Goal: Task Accomplishment & Management: Use online tool/utility

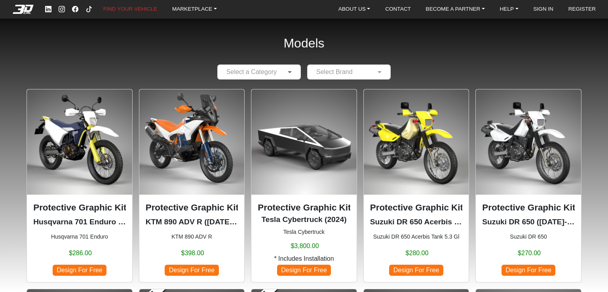
click at [291, 73] on span at bounding box center [291, 72] width 10 height 10
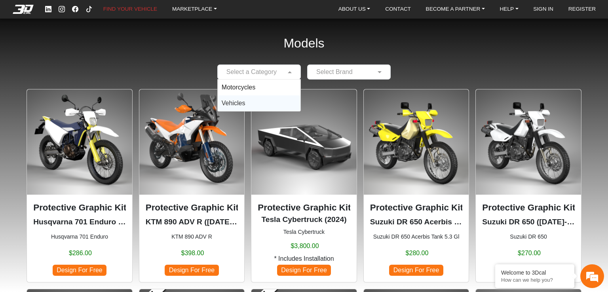
click at [194, 135] on img at bounding box center [191, 141] width 105 height 105
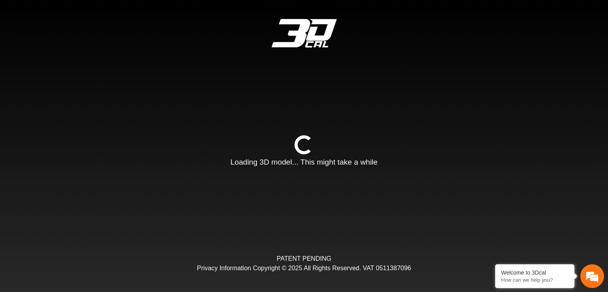
type input "*"
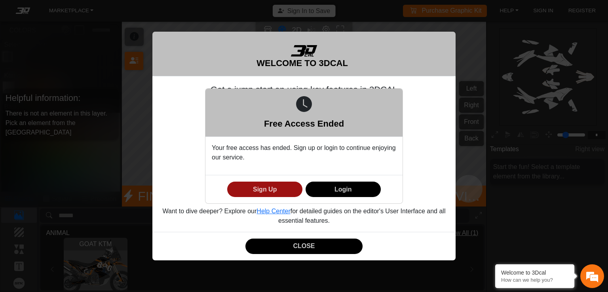
click at [263, 188] on button "Sign Up" at bounding box center [264, 189] width 75 height 15
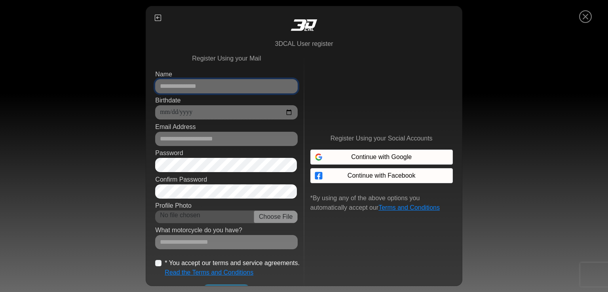
click at [204, 88] on input "Name" at bounding box center [226, 86] width 143 height 14
type input "******"
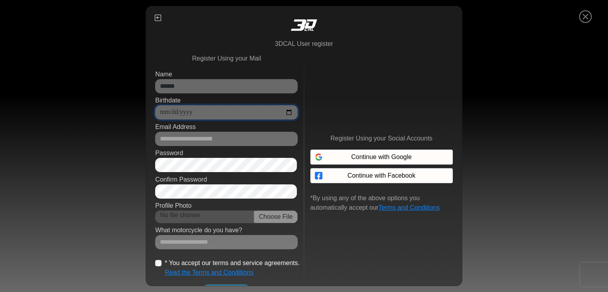
click at [204, 110] on input "Birthdate" at bounding box center [226, 112] width 143 height 14
click at [184, 111] on input "Birthdate" at bounding box center [226, 112] width 143 height 14
type input "**********"
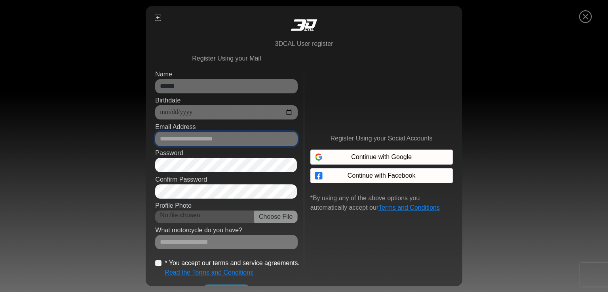
click at [236, 140] on input "Email Address" at bounding box center [226, 139] width 143 height 14
type input "**********"
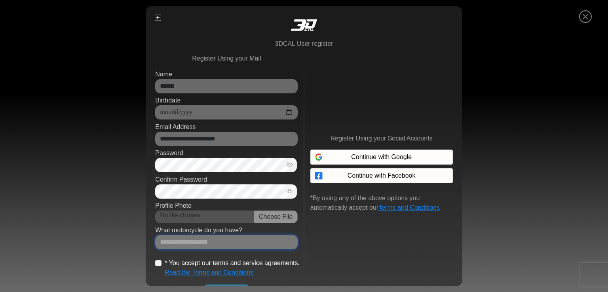
click at [209, 238] on input "Which motorcycle do you ride?" at bounding box center [226, 242] width 143 height 14
type input "*******"
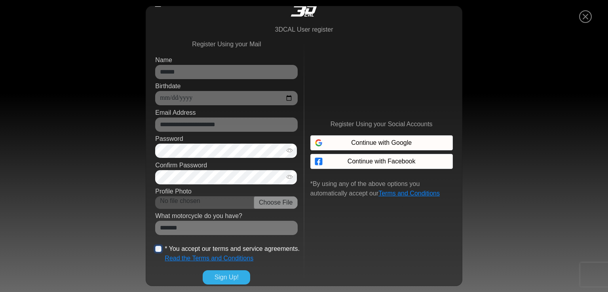
scroll to position [19, 0]
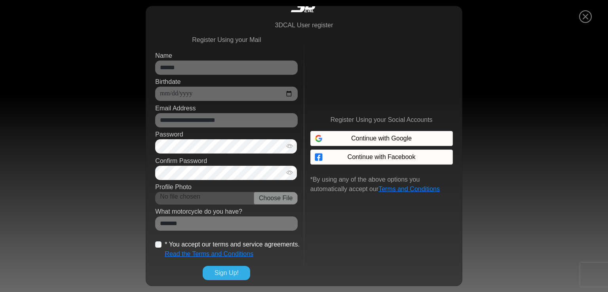
click at [226, 272] on button "Sign Up!" at bounding box center [227, 273] width 48 height 14
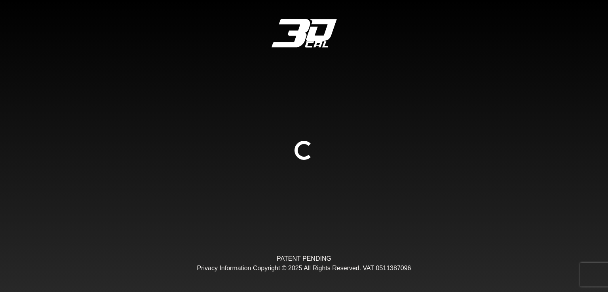
scroll to position [0, 0]
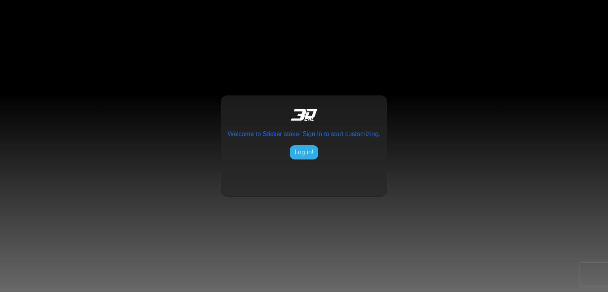
click at [304, 153] on button "Log in!" at bounding box center [304, 152] width 29 height 14
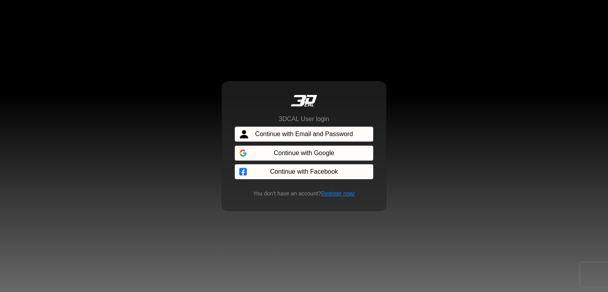
click at [298, 132] on span "Continue with Email and Password" at bounding box center [304, 134] width 98 height 10
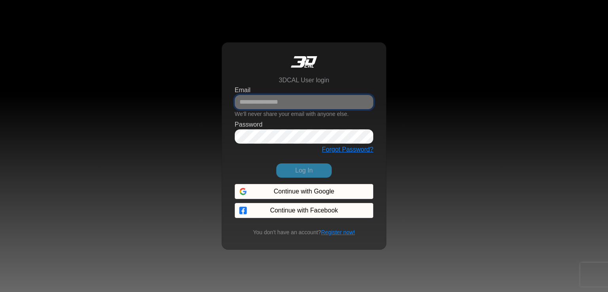
click at [283, 100] on input "Email" at bounding box center [304, 102] width 139 height 14
type input "**********"
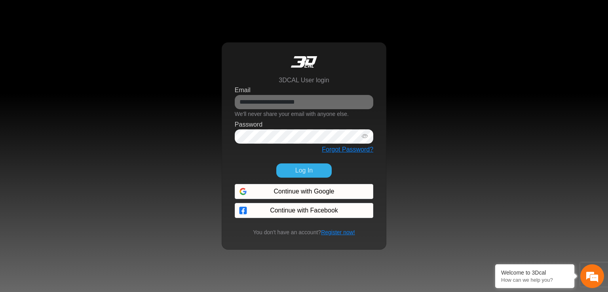
click at [305, 168] on button "Log In" at bounding box center [303, 171] width 55 height 14
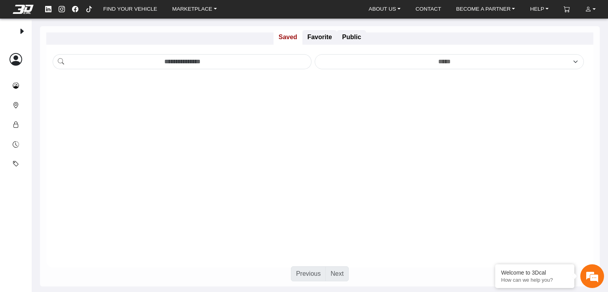
click at [17, 53] on em at bounding box center [16, 59] width 13 height 19
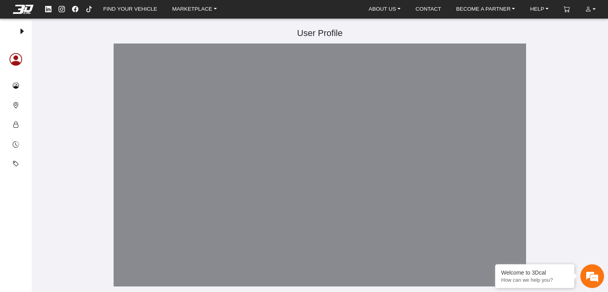
type input "******"
type input "**********"
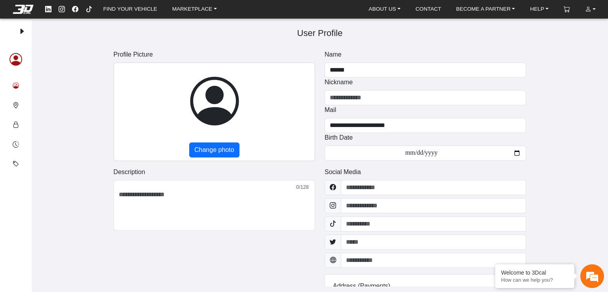
click at [16, 86] on em at bounding box center [16, 86] width 6 height 10
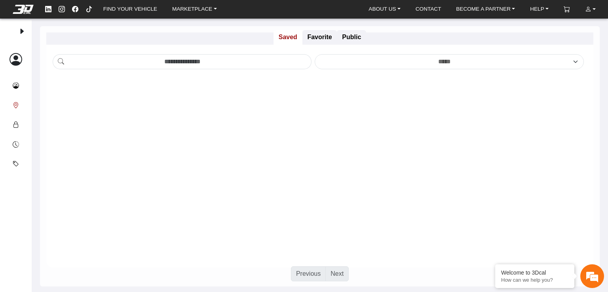
click at [15, 103] on em at bounding box center [16, 106] width 6 height 10
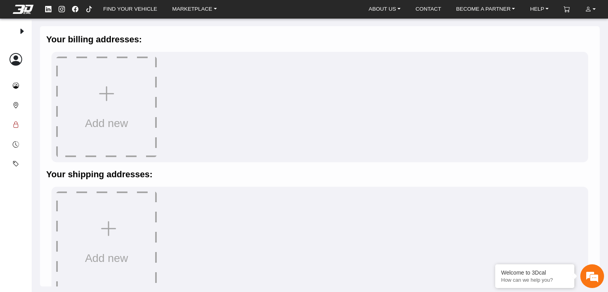
click at [16, 122] on em at bounding box center [16, 125] width 6 height 10
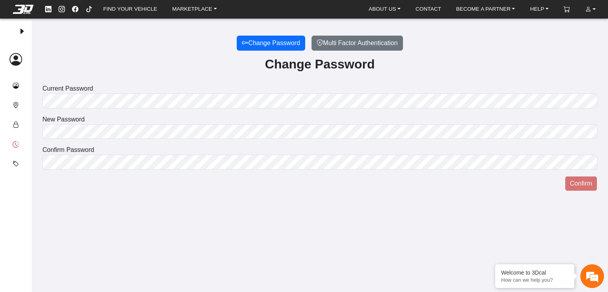
click at [15, 141] on em at bounding box center [16, 145] width 6 height 10
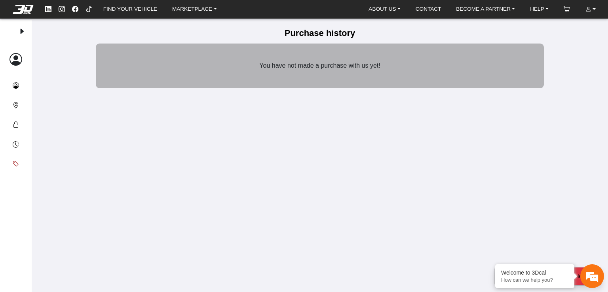
click at [14, 161] on em at bounding box center [16, 165] width 6 height 10
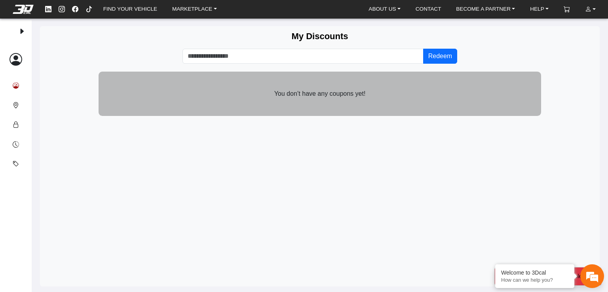
click at [15, 85] on em at bounding box center [16, 86] width 6 height 10
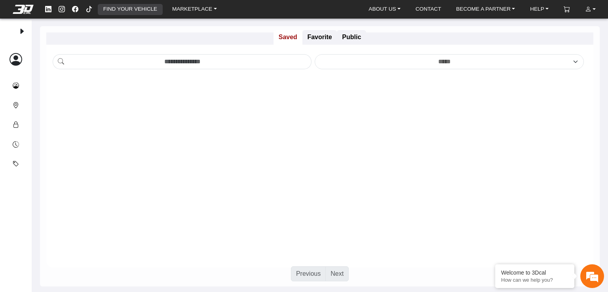
click at [133, 9] on link "FIND YOUR VEHICLE" at bounding box center [130, 9] width 60 height 11
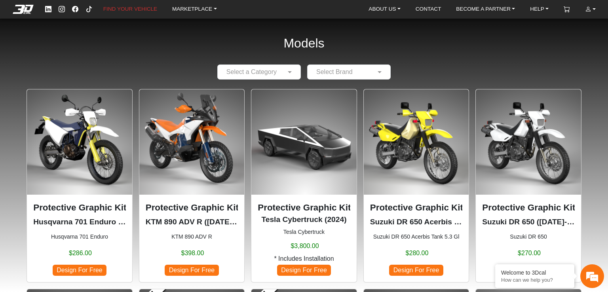
click at [206, 145] on img at bounding box center [191, 141] width 105 height 105
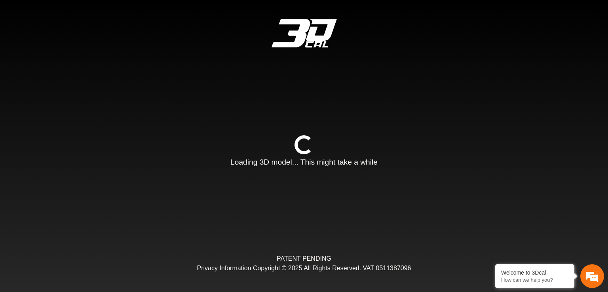
type input "*"
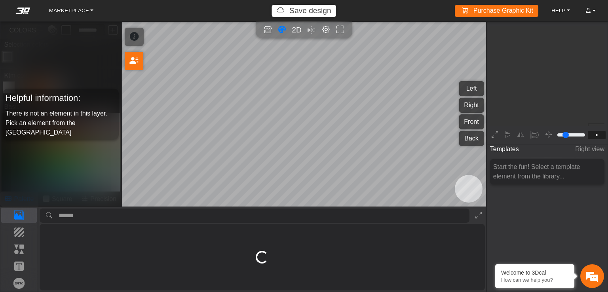
scroll to position [95, 89]
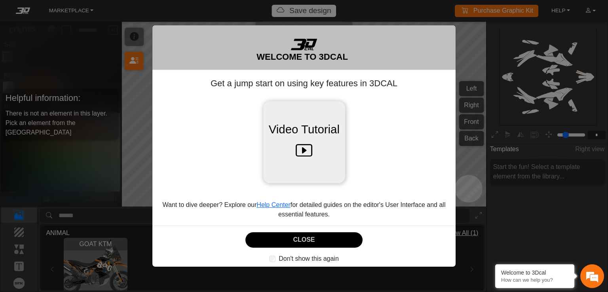
click at [306, 151] on icon at bounding box center [304, 151] width 17 height 25
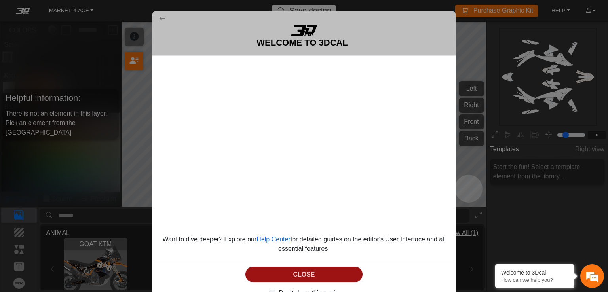
click at [307, 273] on button "CLOSE" at bounding box center [304, 274] width 118 height 15
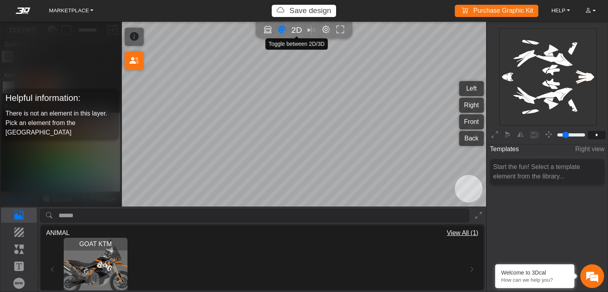
click at [298, 28] on span "2D" at bounding box center [296, 29] width 11 height 9
type input "*"
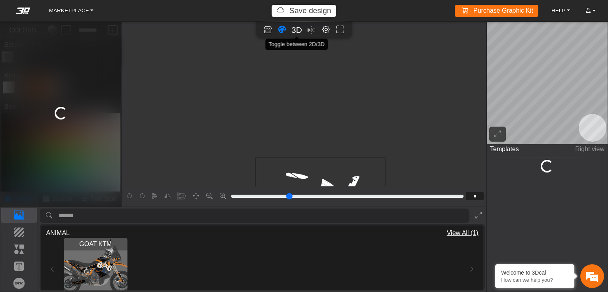
scroll to position [118, 15]
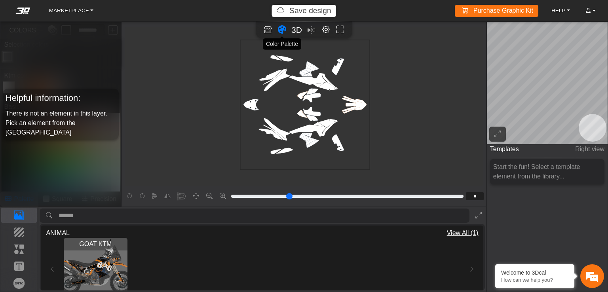
click at [282, 29] on icon "Color tool" at bounding box center [282, 29] width 8 height 9
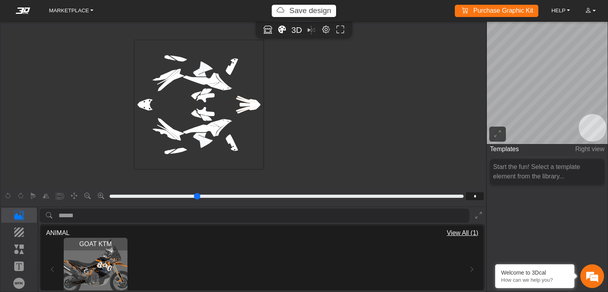
scroll to position [115, 0]
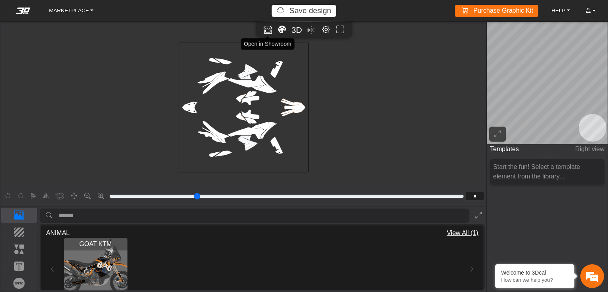
click at [268, 30] on icon "Open in Showroom" at bounding box center [268, 29] width 8 height 9
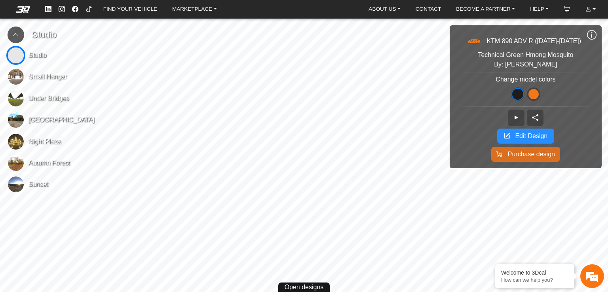
click at [542, 136] on span "Edit Design" at bounding box center [531, 136] width 32 height 10
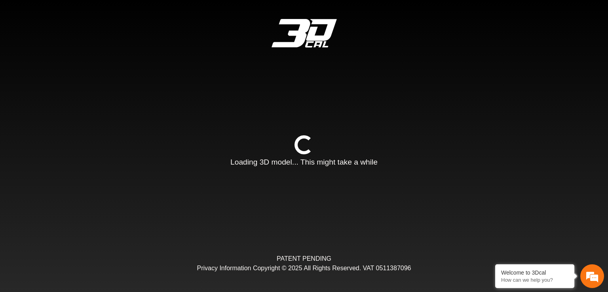
type input "*"
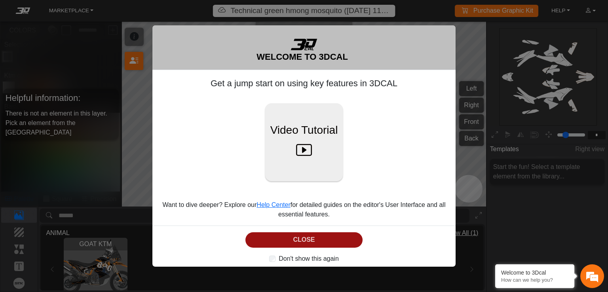
click at [303, 238] on button "CLOSE" at bounding box center [304, 239] width 118 height 15
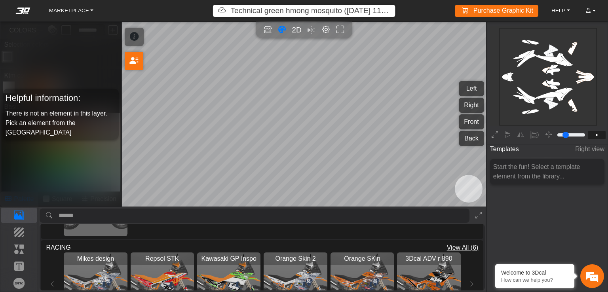
scroll to position [317, 0]
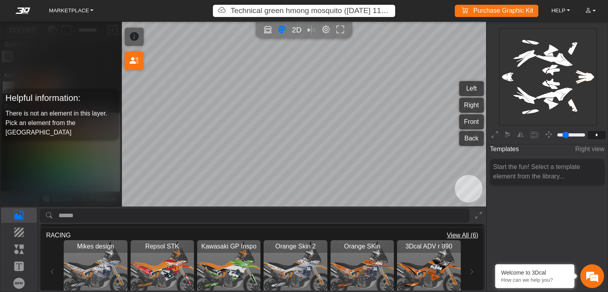
click at [472, 271] on div "Mikes design Loading... Repsol STK Loading... Kawasaki GP Inspo Loading... Oran…" at bounding box center [262, 271] width 432 height 63
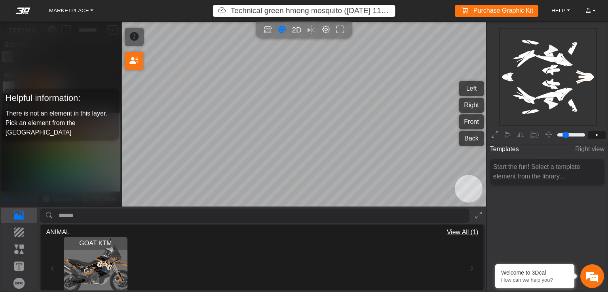
scroll to position [0, 0]
click at [270, 28] on icon "Open in Showroom" at bounding box center [268, 29] width 8 height 9
click at [551, 80] on icon "background_wire_template_bg decal_left_fender decal_right_fender text_left_fend…" at bounding box center [548, 77] width 292 height 292
click at [469, 105] on button "Right" at bounding box center [471, 105] width 25 height 15
click at [15, 234] on p "Background" at bounding box center [19, 233] width 35 height 10
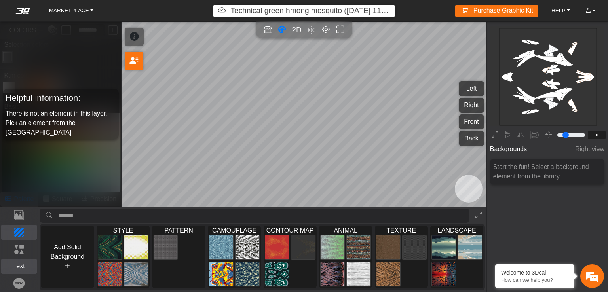
click at [20, 268] on p "Text" at bounding box center [19, 267] width 35 height 10
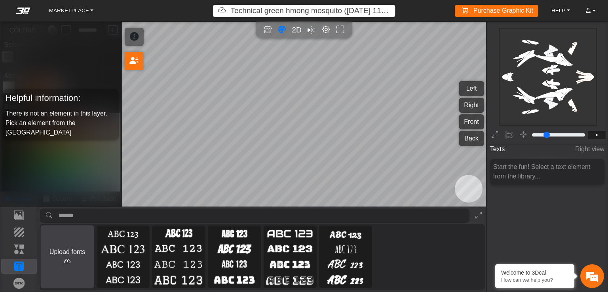
click at [76, 256] on button "Upload fonts" at bounding box center [67, 256] width 53 height 63
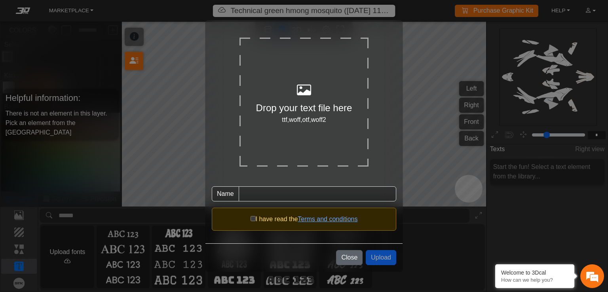
click at [346, 258] on button "Close" at bounding box center [349, 257] width 27 height 15
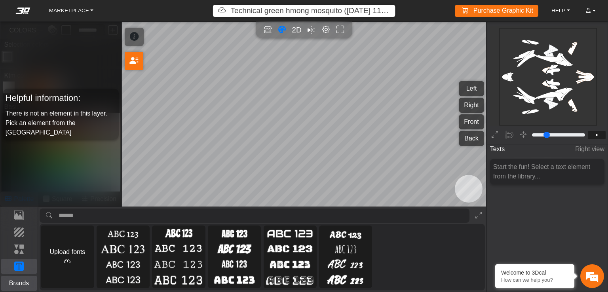
click at [24, 283] on p "Brands" at bounding box center [19, 284] width 35 height 10
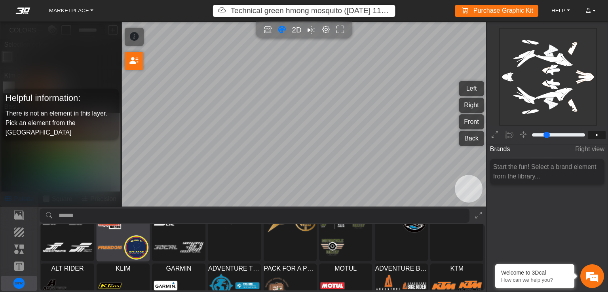
scroll to position [40, 0]
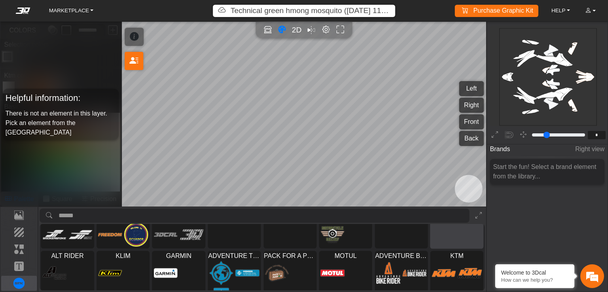
click at [431, 249] on div at bounding box center [457, 221] width 53 height 54
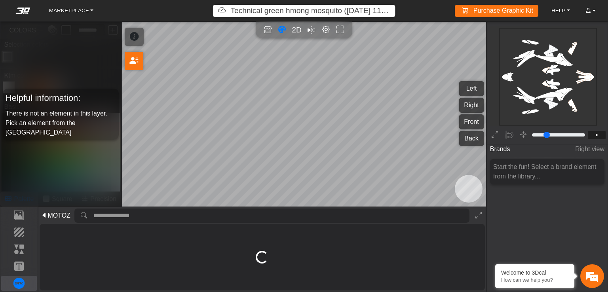
scroll to position [0, 0]
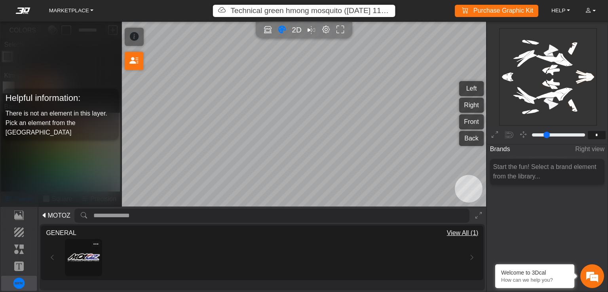
type input "**"
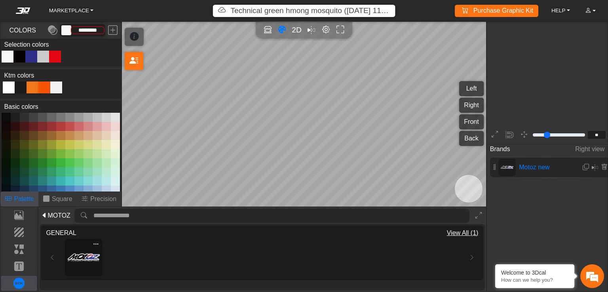
scroll to position [763, 645]
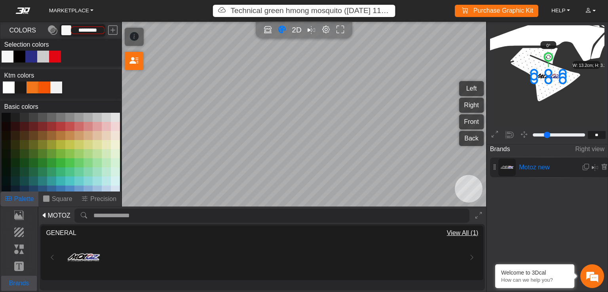
click at [19, 281] on p "Brands" at bounding box center [19, 284] width 35 height 10
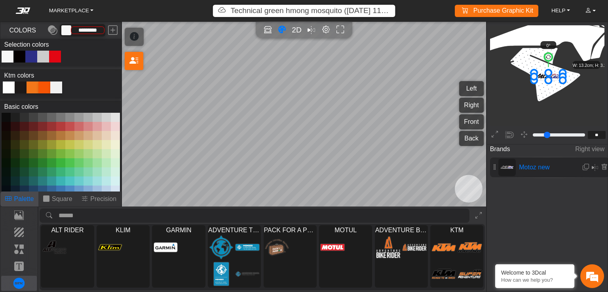
scroll to position [130, 0]
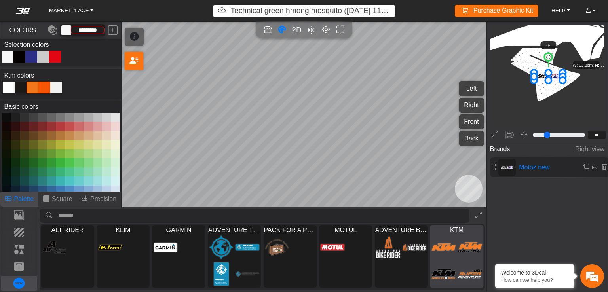
click at [432, 271] on img at bounding box center [444, 274] width 24 height 25
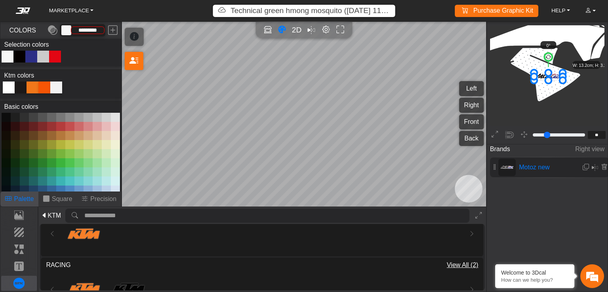
scroll to position [0, 0]
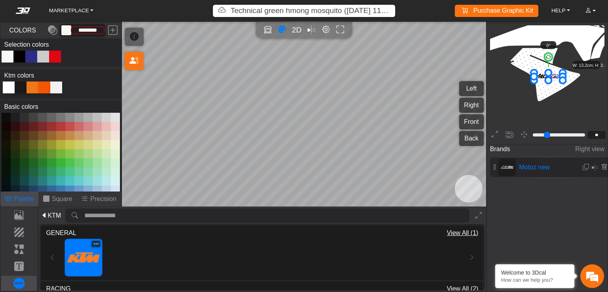
type input "*********"
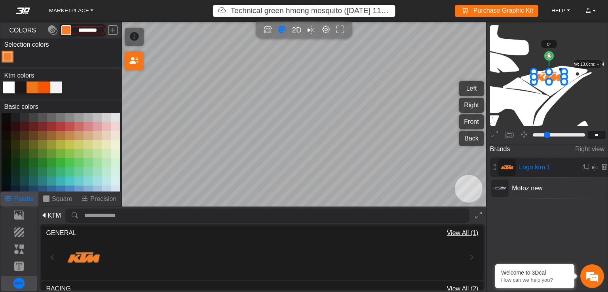
drag, startPoint x: 564, startPoint y: 83, endPoint x: 565, endPoint y: 87, distance: 4.6
drag, startPoint x: 547, startPoint y: 56, endPoint x: 555, endPoint y: 55, distance: 7.6
click at [555, 55] on circle at bounding box center [555, 57] width 10 height 10
drag, startPoint x: 556, startPoint y: 80, endPoint x: 556, endPoint y: 85, distance: 5.2
click at [556, 85] on icon at bounding box center [549, 81] width 32 height 17
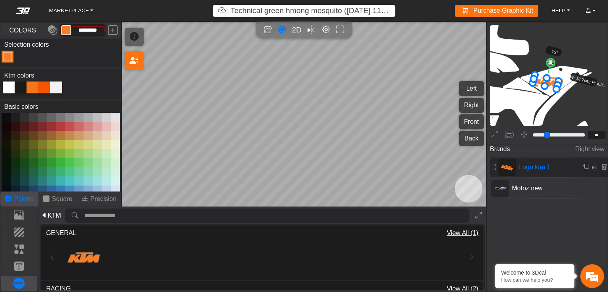
drag, startPoint x: 563, startPoint y: 80, endPoint x: 556, endPoint y: 83, distance: 7.4
drag, startPoint x: 551, startPoint y: 64, endPoint x: 546, endPoint y: 64, distance: 4.4
click at [546, 64] on circle at bounding box center [546, 62] width 8 height 8
drag, startPoint x: 546, startPoint y: 61, endPoint x: 551, endPoint y: 61, distance: 5.2
click at [551, 61] on circle at bounding box center [550, 63] width 10 height 10
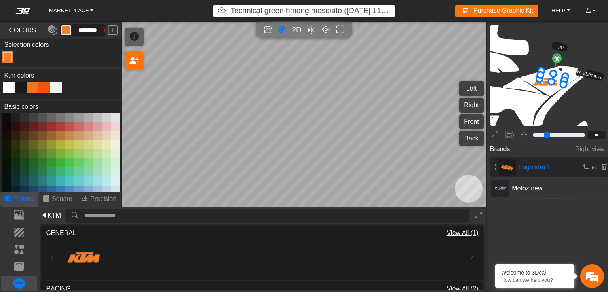
drag, startPoint x: 551, startPoint y: 82, endPoint x: 557, endPoint y: 78, distance: 8.0
click at [557, 78] on icon at bounding box center [553, 77] width 26 height 13
click at [17, 250] on p "Elements" at bounding box center [19, 250] width 35 height 10
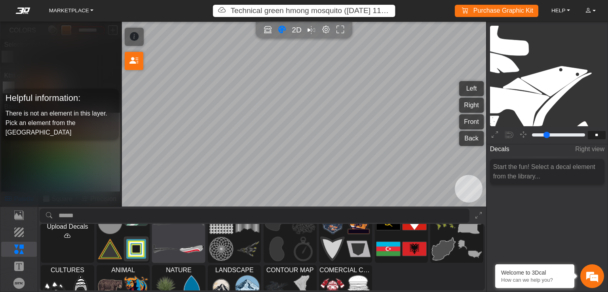
scroll to position [0, 0]
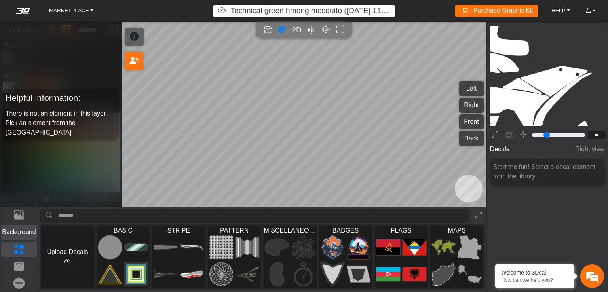
click at [14, 232] on p "Background" at bounding box center [19, 233] width 35 height 10
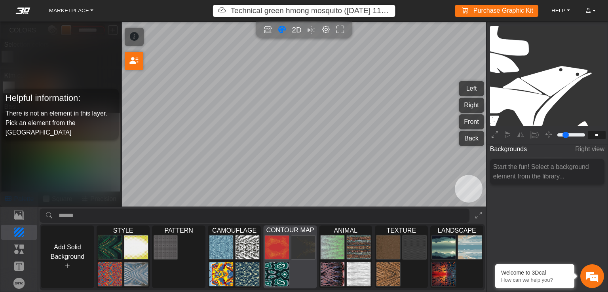
click at [316, 260] on div at bounding box center [290, 261] width 53 height 54
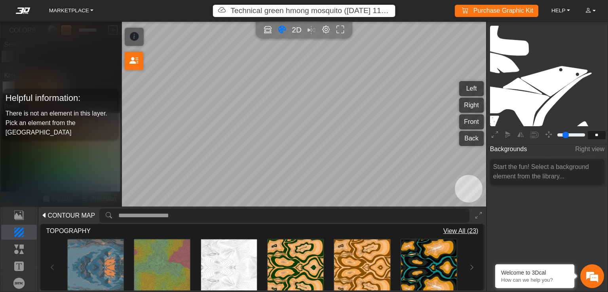
scroll to position [174, 0]
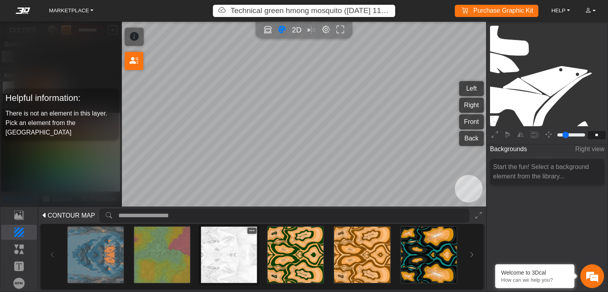
type input "*"
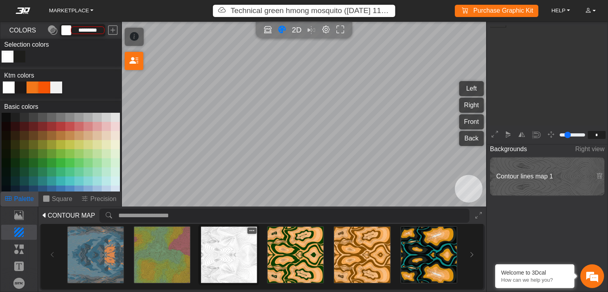
scroll to position [95, 89]
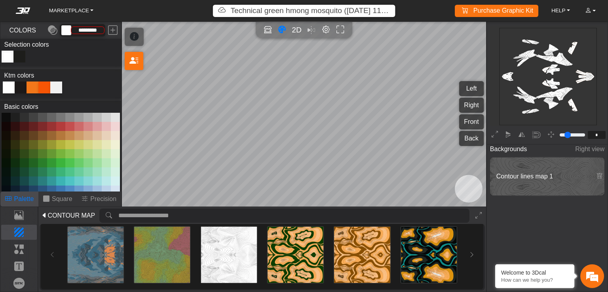
click at [32, 187] on button at bounding box center [33, 190] width 9 height 9
type input "*********"
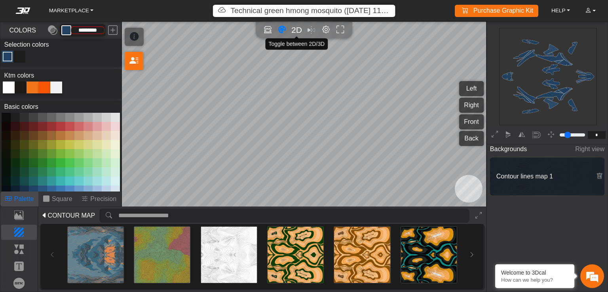
click at [293, 30] on span "2D" at bounding box center [296, 29] width 11 height 9
type input "*"
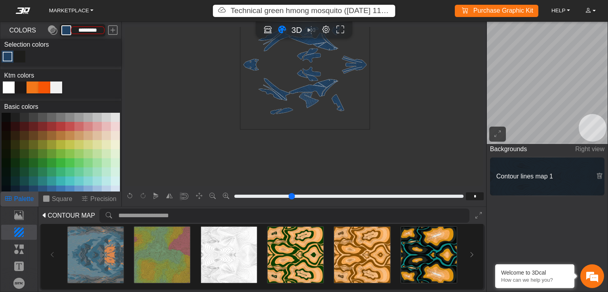
scroll to position [158, 15]
type input "*"
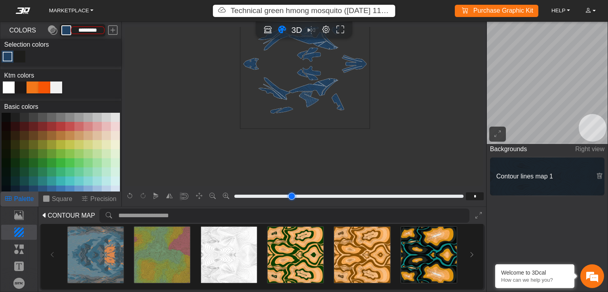
type input "*"
type input "**"
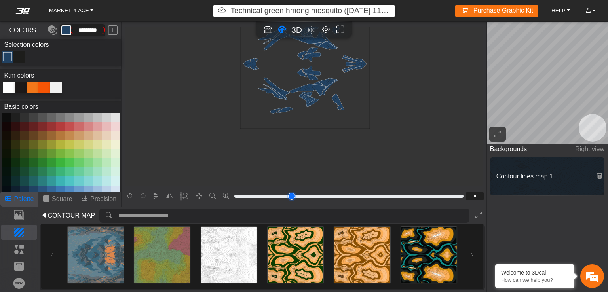
type input "**"
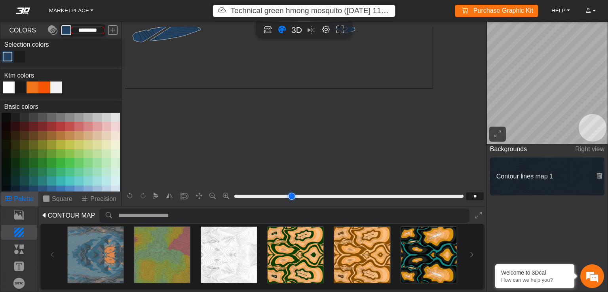
type input "**"
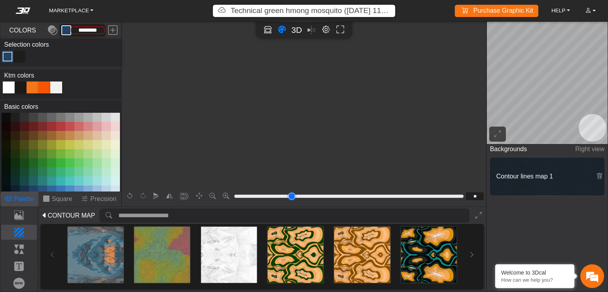
type input "**"
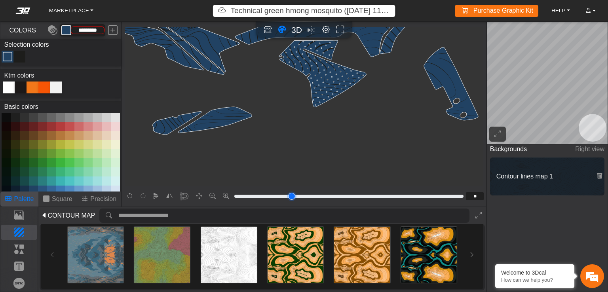
type input "**"
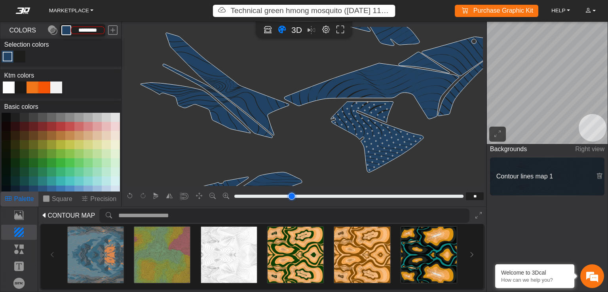
type input "**"
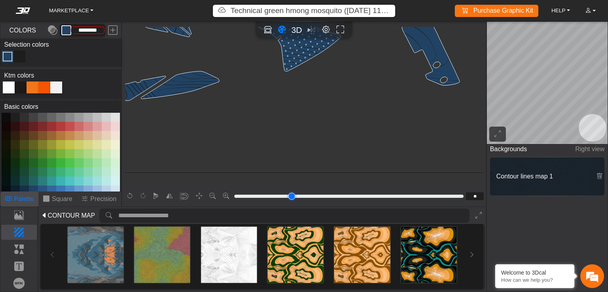
type input "**"
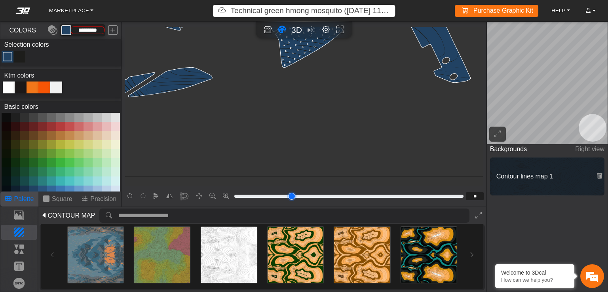
type input "**"
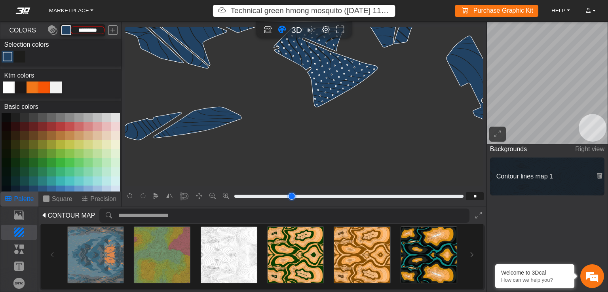
drag, startPoint x: 241, startPoint y: 196, endPoint x: 258, endPoint y: 196, distance: 17.0
click at [258, 196] on input "range" at bounding box center [349, 197] width 232 height 10
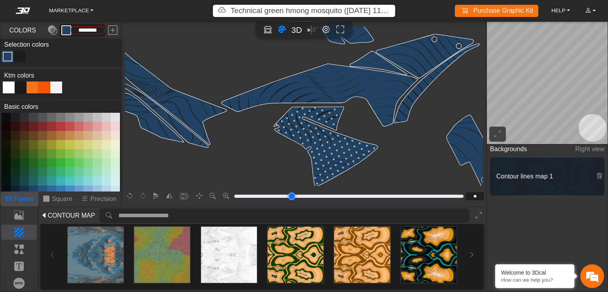
scroll to position [1136, 847]
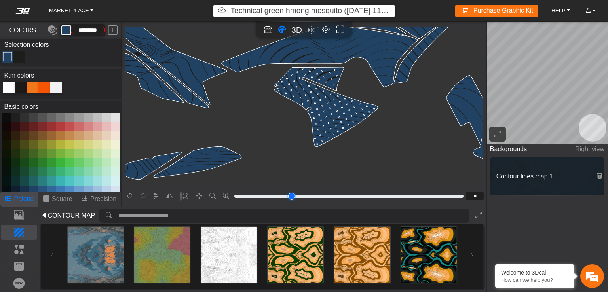
drag, startPoint x: 405, startPoint y: 102, endPoint x: 376, endPoint y: 162, distance: 66.4
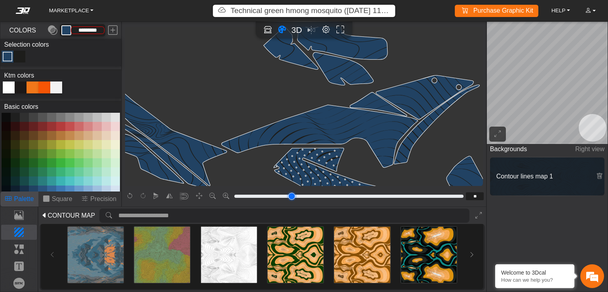
scroll to position [1056, 847]
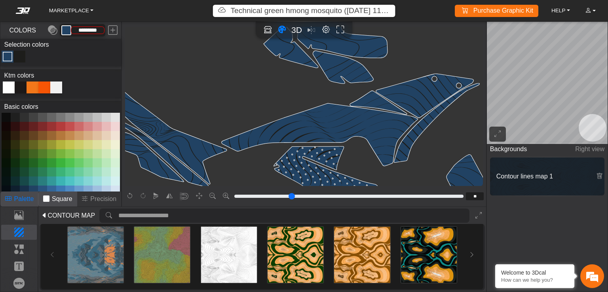
click at [60, 200] on p "Square" at bounding box center [62, 199] width 21 height 10
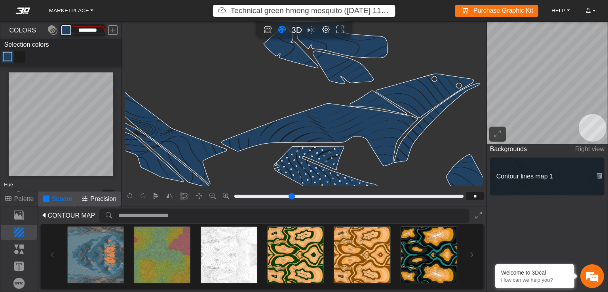
click at [104, 197] on p "Precision" at bounding box center [103, 199] width 26 height 10
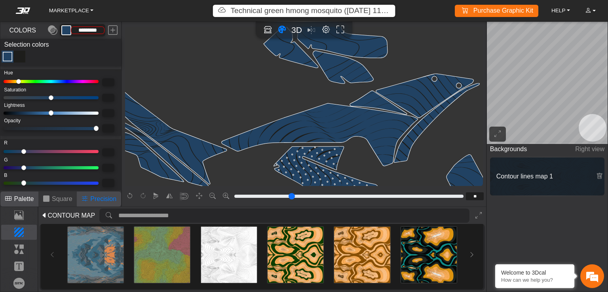
click at [21, 202] on p "Palette" at bounding box center [24, 199] width 20 height 10
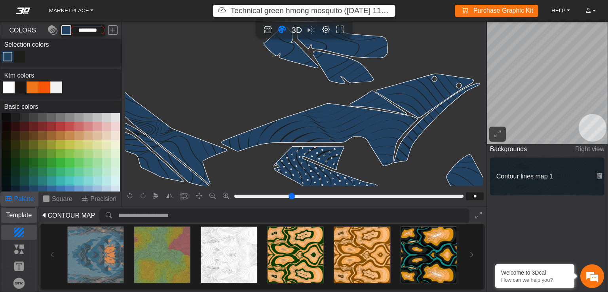
click at [16, 217] on p "Template" at bounding box center [19, 216] width 35 height 10
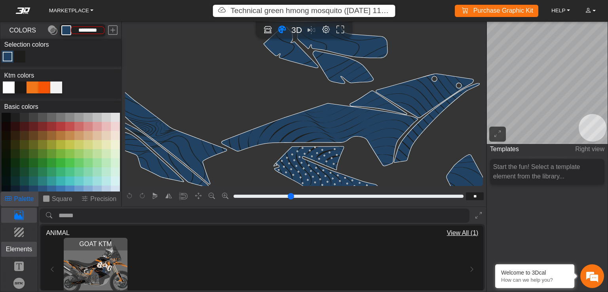
click at [19, 249] on p "Elements" at bounding box center [19, 250] width 35 height 10
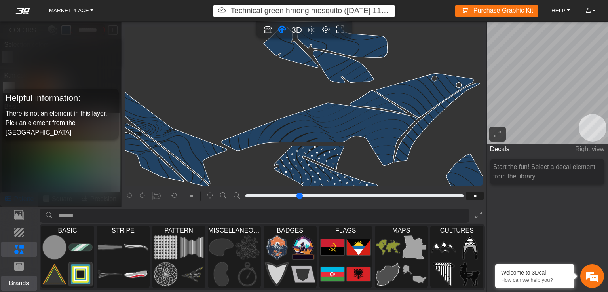
click at [17, 281] on p "Brands" at bounding box center [19, 284] width 35 height 10
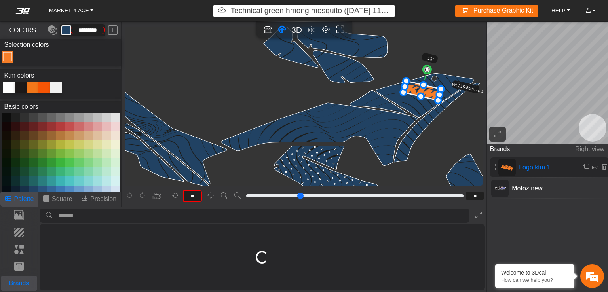
type input "**"
type input "*********"
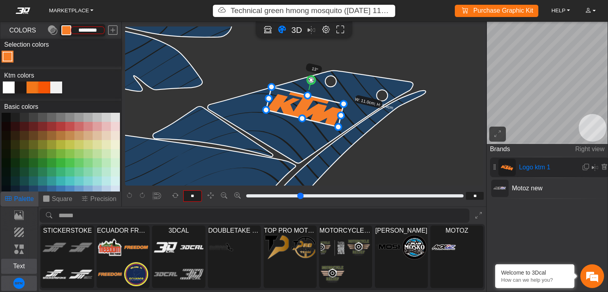
click at [22, 268] on p "Text" at bounding box center [19, 267] width 35 height 10
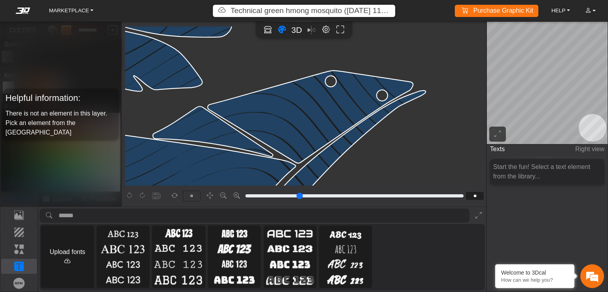
drag, startPoint x: 217, startPoint y: 127, endPoint x: 413, endPoint y: 110, distance: 196.8
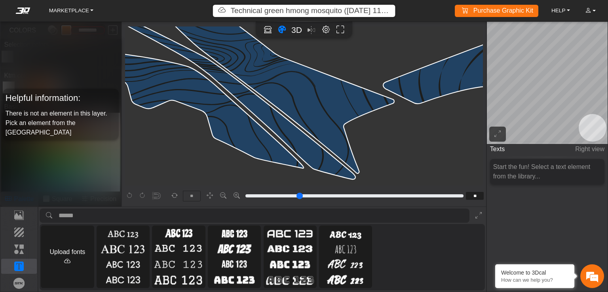
scroll to position [2395, 1727]
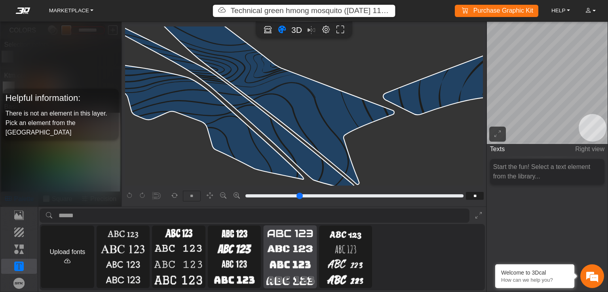
click at [315, 252] on img at bounding box center [290, 249] width 50 height 13
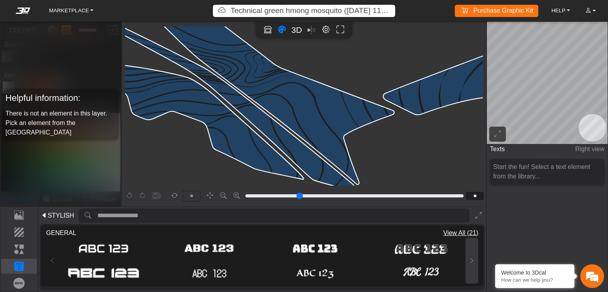
click at [471, 259] on icon at bounding box center [472, 260] width 6 height 7
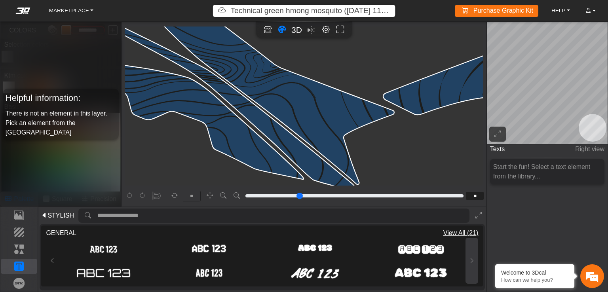
click at [471, 261] on icon at bounding box center [472, 260] width 6 height 7
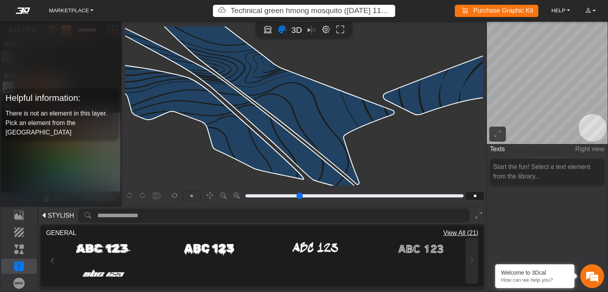
click at [471, 261] on div "Loading... Loading... Loading... Loading... Loading..." at bounding box center [262, 261] width 432 height 46
click at [112, 273] on img at bounding box center [104, 273] width 72 height 14
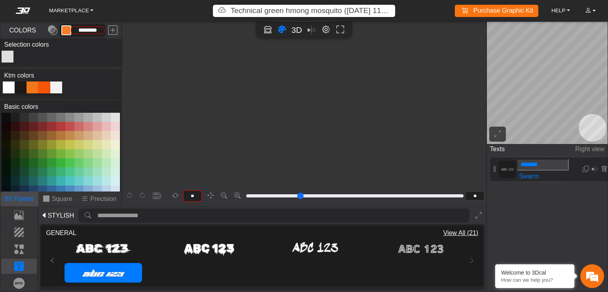
type input "**"
type input "*******"
type input "*"
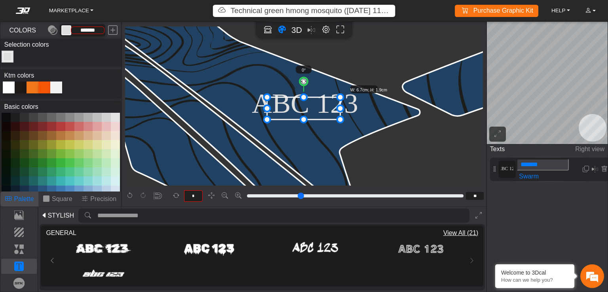
click at [321, 109] on icon at bounding box center [303, 108] width 73 height 22
click at [321, 110] on icon at bounding box center [303, 108] width 73 height 22
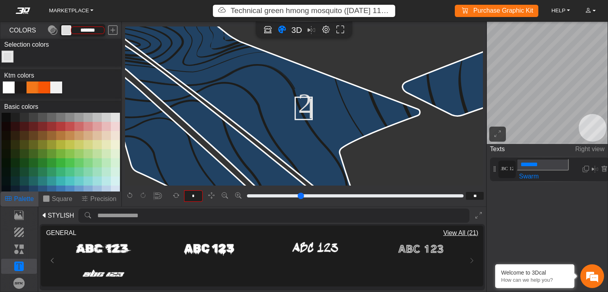
scroll to position [0, 6]
type input "**"
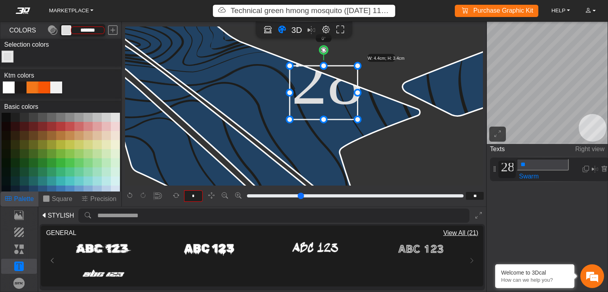
drag, startPoint x: 319, startPoint y: 95, endPoint x: 359, endPoint y: 88, distance: 40.6
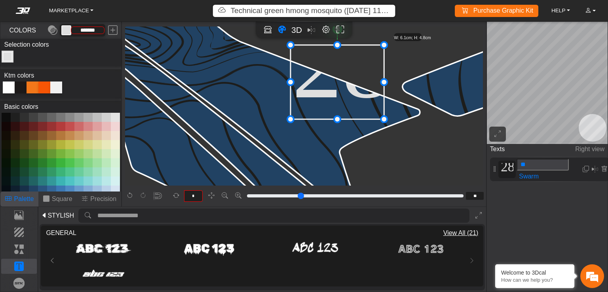
drag, startPoint x: 358, startPoint y: 66, endPoint x: 386, endPoint y: 59, distance: 29.3
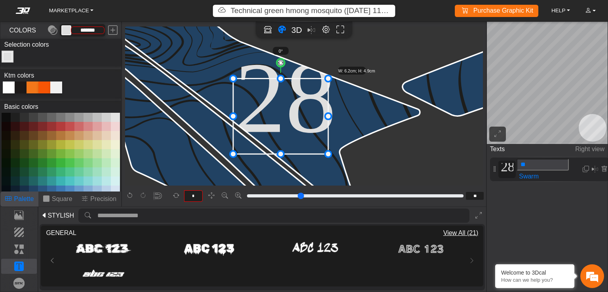
drag, startPoint x: 346, startPoint y: 93, endPoint x: 288, endPoint y: 129, distance: 67.7
click at [288, 129] on icon at bounding box center [280, 116] width 95 height 76
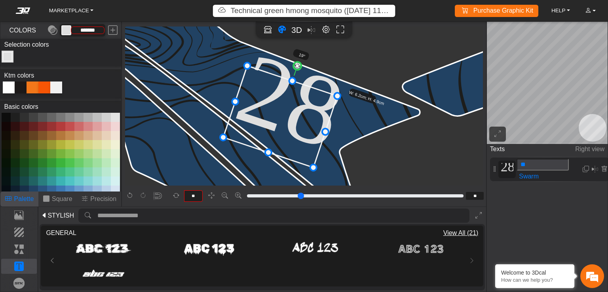
type input "**"
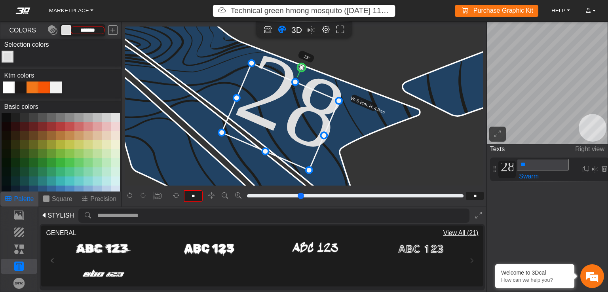
drag, startPoint x: 282, startPoint y: 62, endPoint x: 304, endPoint y: 62, distance: 21.8
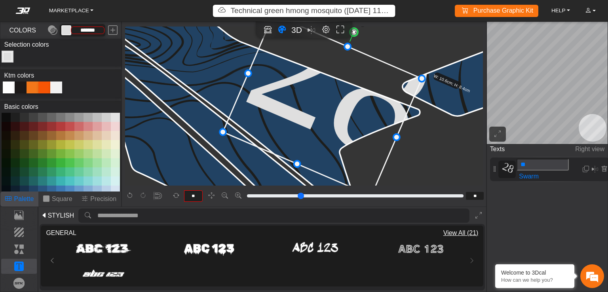
drag, startPoint x: 339, startPoint y: 99, endPoint x: 420, endPoint y: 86, distance: 82.1
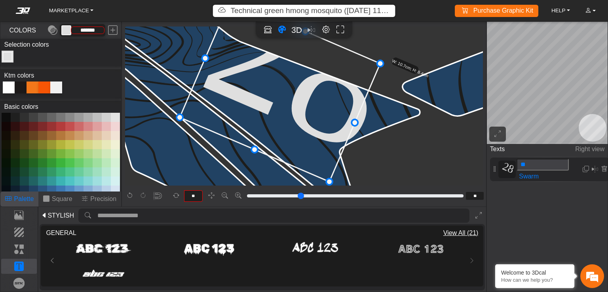
drag, startPoint x: 326, startPoint y: 103, endPoint x: 290, endPoint y: 87, distance: 39.6
click at [290, 87] on icon at bounding box center [280, 90] width 200 height 183
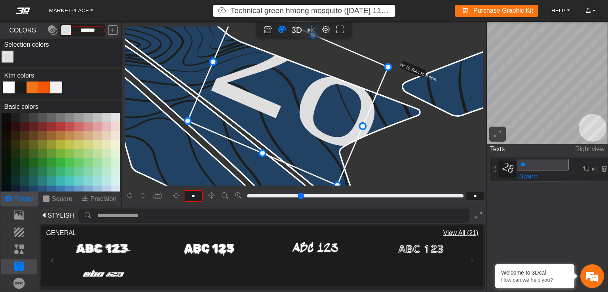
drag, startPoint x: 290, startPoint y: 87, endPoint x: 297, endPoint y: 91, distance: 7.8
click at [297, 91] on icon at bounding box center [288, 94] width 200 height 183
click at [19, 266] on p "Text" at bounding box center [19, 267] width 35 height 10
type input "**"
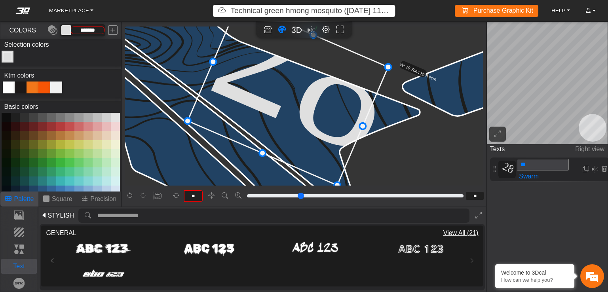
scroll to position [771, 480]
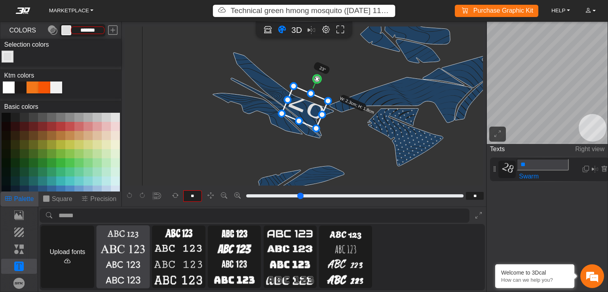
click at [148, 253] on img at bounding box center [123, 249] width 50 height 13
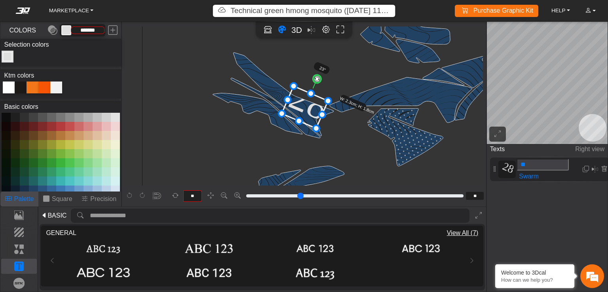
click at [473, 261] on div "Loading... Loading... Loading... Loading... Loading... Loading... Loading..." at bounding box center [262, 261] width 432 height 46
click at [24, 265] on p "Text" at bounding box center [19, 267] width 35 height 10
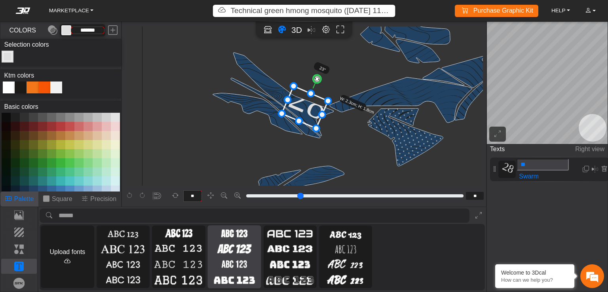
click at [201, 252] on div "Upload fonts BASIC Loading... CLASSIC/RETRO Loading... BLOCKTEXT Loading... STY…" at bounding box center [262, 257] width 443 height 63
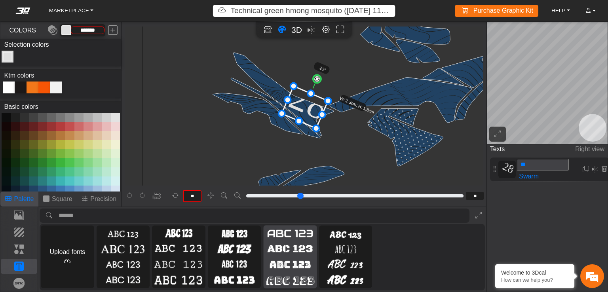
click at [316, 257] on div at bounding box center [290, 257] width 53 height 63
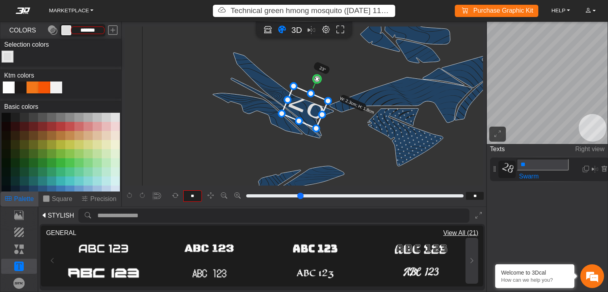
click at [473, 262] on icon at bounding box center [472, 260] width 6 height 7
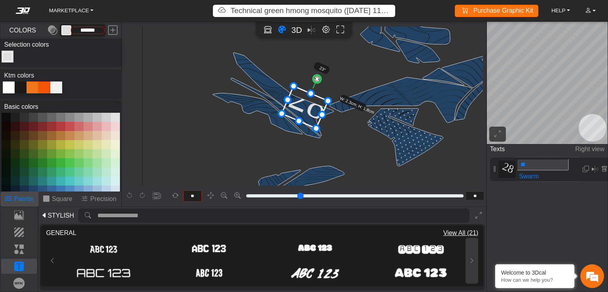
click at [473, 262] on icon at bounding box center [472, 260] width 6 height 7
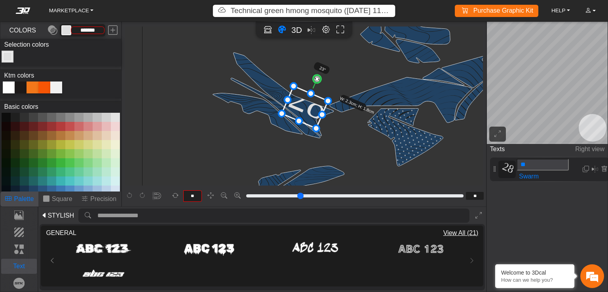
click at [16, 265] on p "Text" at bounding box center [19, 267] width 35 height 10
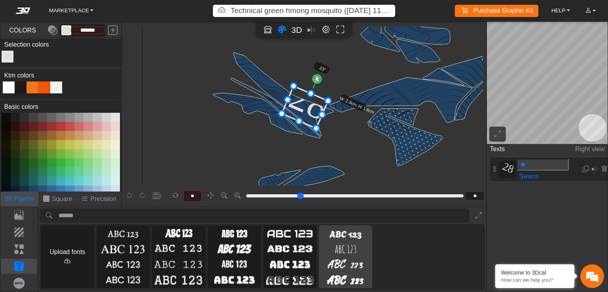
click at [372, 256] on div at bounding box center [345, 257] width 53 height 63
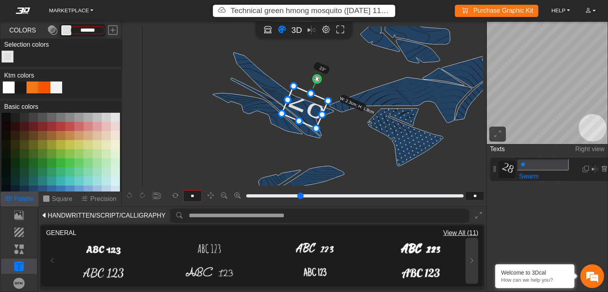
click at [472, 260] on icon at bounding box center [472, 260] width 6 height 7
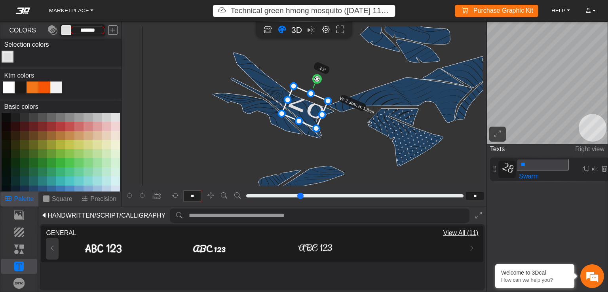
click at [50, 250] on icon at bounding box center [52, 248] width 6 height 7
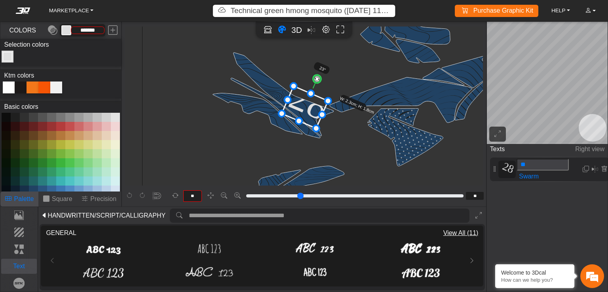
click at [17, 265] on p "Text" at bounding box center [19, 267] width 35 height 10
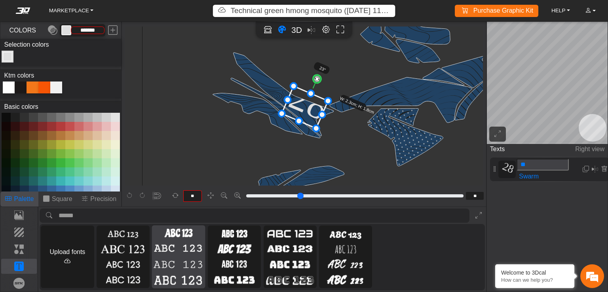
click at [198, 249] on img at bounding box center [179, 249] width 50 height 13
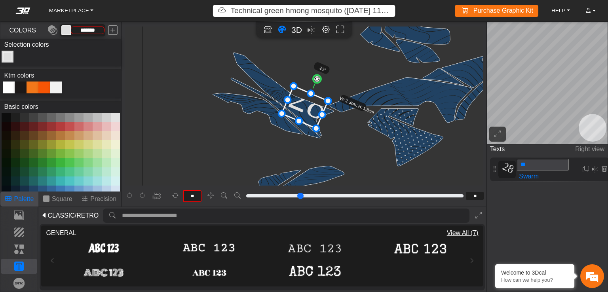
click at [77, 215] on span "CLASSIC/RETRO" at bounding box center [73, 216] width 51 height 10
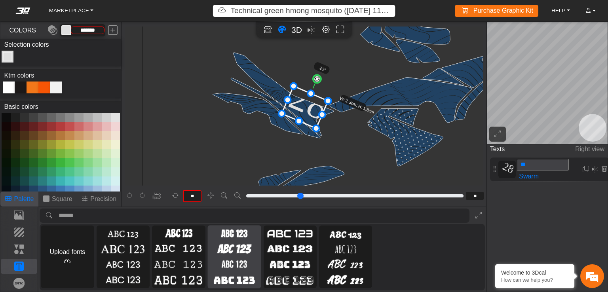
click at [261, 257] on div at bounding box center [234, 257] width 53 height 63
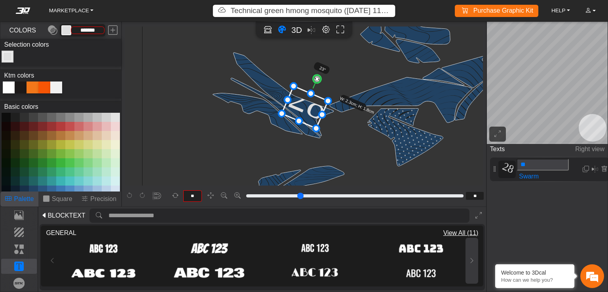
click at [473, 264] on icon at bounding box center [472, 260] width 6 height 7
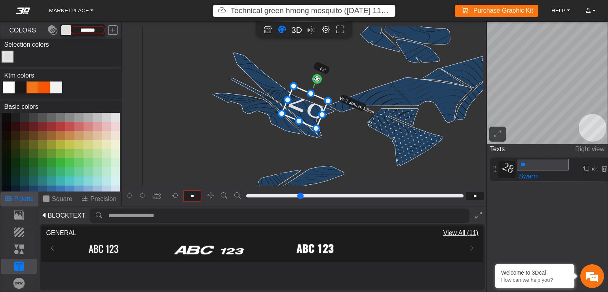
click at [67, 215] on span "BLOCKTEXT" at bounding box center [67, 216] width 38 height 10
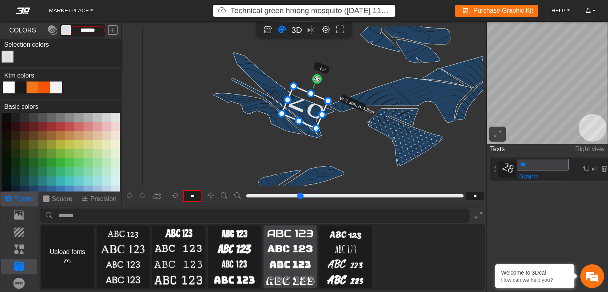
click at [315, 254] on img at bounding box center [290, 249] width 50 height 13
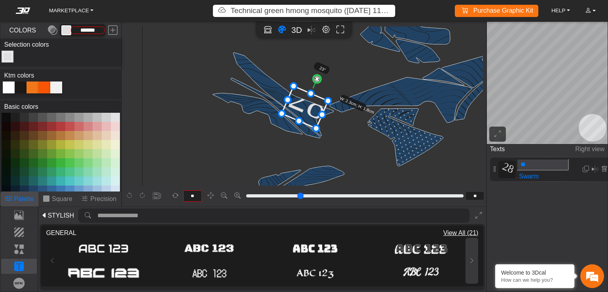
click at [470, 259] on icon at bounding box center [472, 260] width 6 height 7
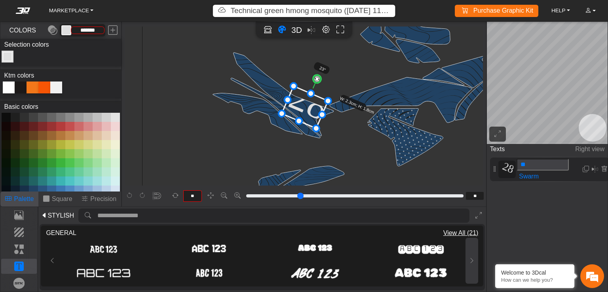
click at [470, 259] on icon at bounding box center [472, 260] width 6 height 7
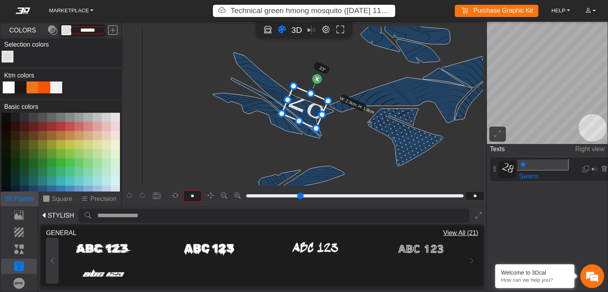
click at [50, 260] on icon at bounding box center [52, 260] width 6 height 7
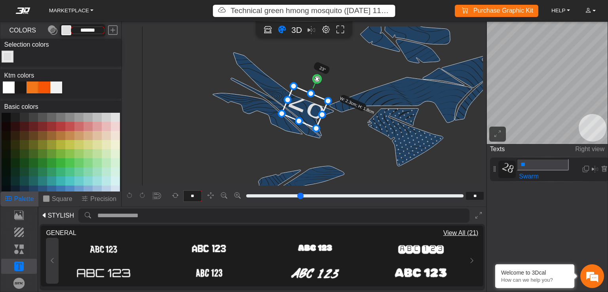
click at [50, 260] on icon at bounding box center [52, 260] width 6 height 7
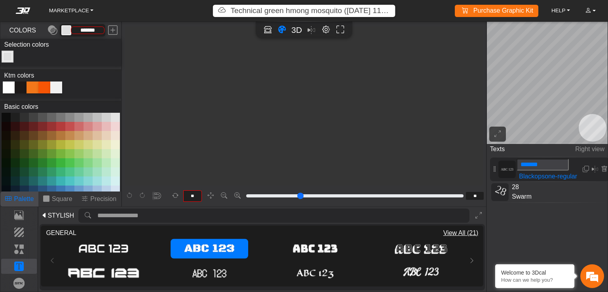
type input "**"
type input "*"
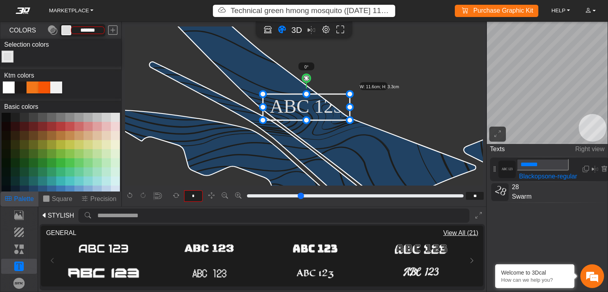
click at [304, 105] on icon at bounding box center [306, 107] width 87 height 26
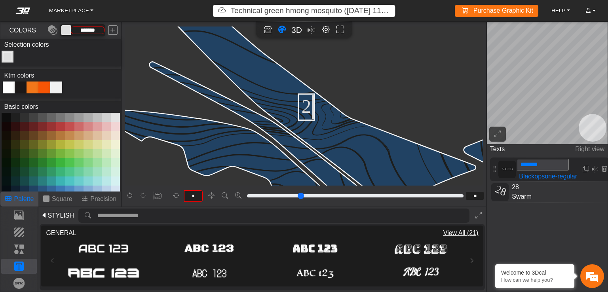
scroll to position [0, 6]
type input "**"
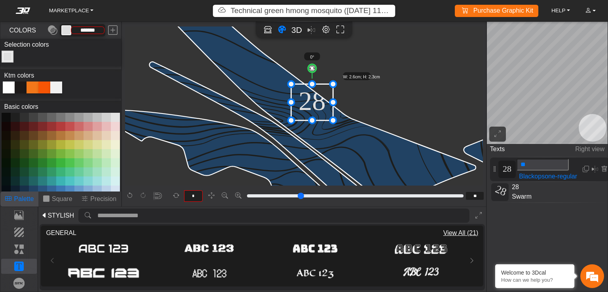
drag, startPoint x: 321, startPoint y: 94, endPoint x: 347, endPoint y: 96, distance: 25.4
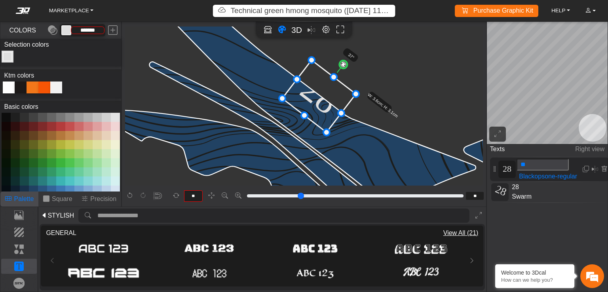
type input "**"
drag, startPoint x: 318, startPoint y: 57, endPoint x: 348, endPoint y: 58, distance: 30.1
click at [348, 58] on g "37° W: 3.6cm; H: 3.1cm" at bounding box center [345, 98] width 135 height 130
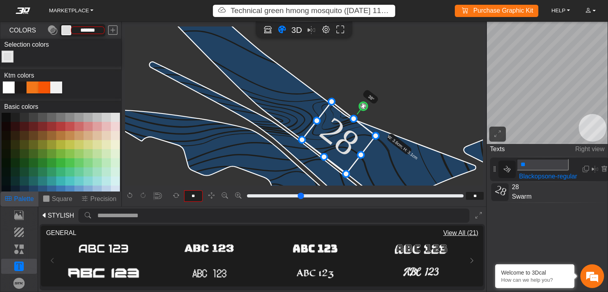
drag, startPoint x: 324, startPoint y: 112, endPoint x: 368, endPoint y: 160, distance: 65.0
click at [367, 160] on icon at bounding box center [339, 137] width 74 height 72
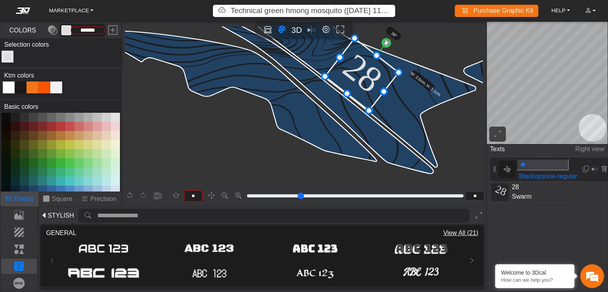
scroll to position [2615, 1834]
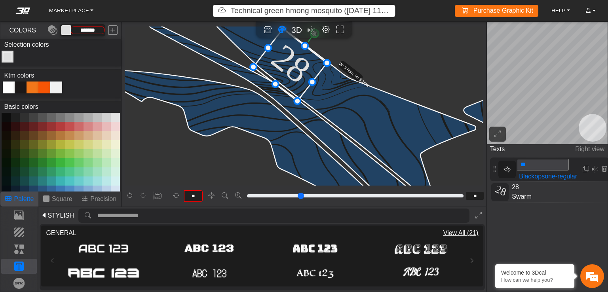
drag, startPoint x: 364, startPoint y: 115, endPoint x: 284, endPoint y: 65, distance: 94.3
click at [284, 65] on icon at bounding box center [290, 65] width 74 height 72
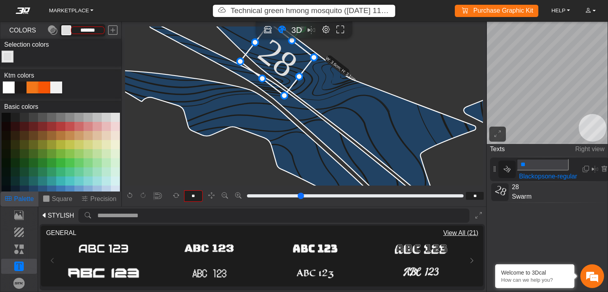
click at [520, 188] on span "28" at bounding box center [544, 188] width 70 height 10
type input "**"
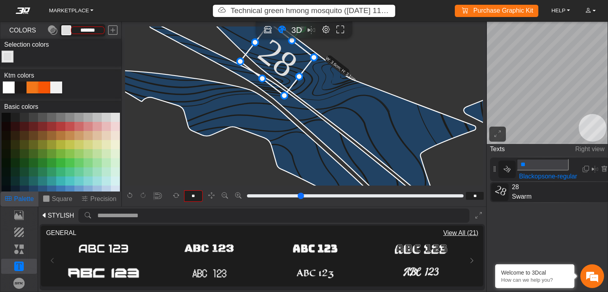
scroll to position [771, 480]
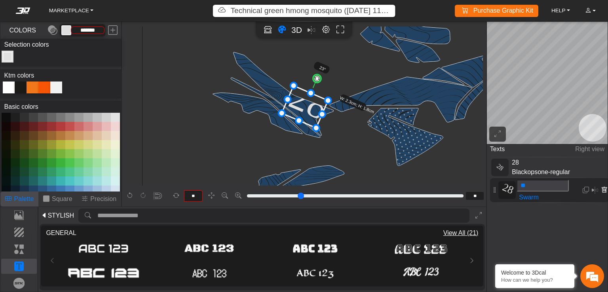
click at [603, 191] on icon at bounding box center [604, 190] width 6 height 7
type input "**"
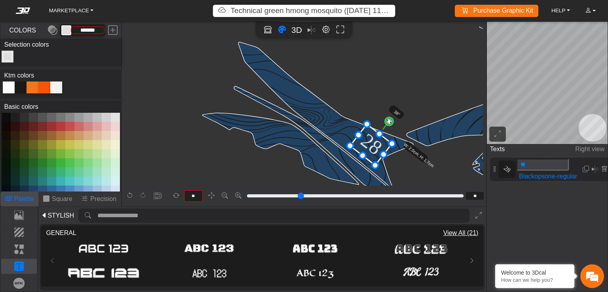
drag, startPoint x: 307, startPoint y: 110, endPoint x: 371, endPoint y: 147, distance: 73.8
click at [370, 148] on icon at bounding box center [371, 144] width 42 height 41
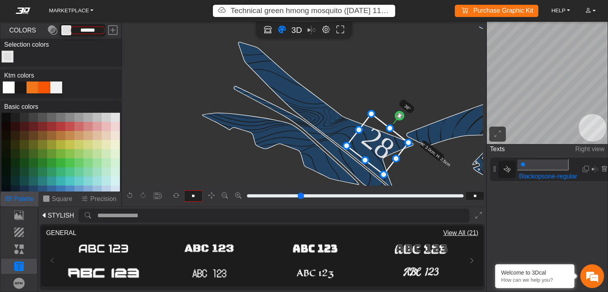
drag, startPoint x: 386, startPoint y: 143, endPoint x: 410, endPoint y: 141, distance: 24.6
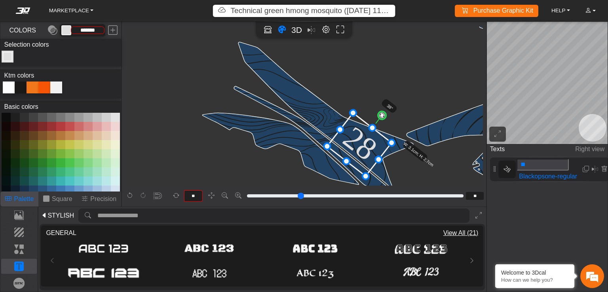
drag, startPoint x: 373, startPoint y: 148, endPoint x: 355, endPoint y: 148, distance: 17.8
click at [355, 148] on icon at bounding box center [359, 144] width 65 height 63
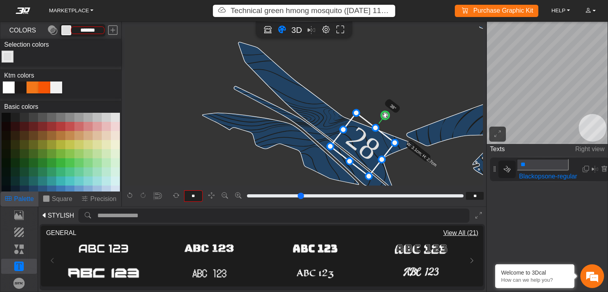
click at [358, 145] on icon at bounding box center [363, 144] width 65 height 63
type input "**"
click at [383, 115] on circle at bounding box center [384, 114] width 11 height 11
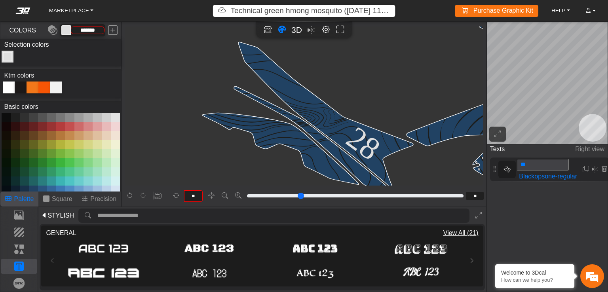
click at [352, 121] on icon at bounding box center [363, 144] width 64 height 63
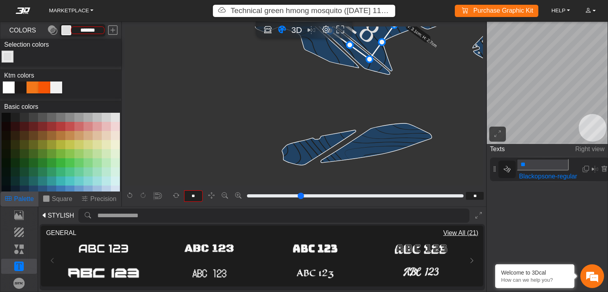
scroll to position [1533, 913]
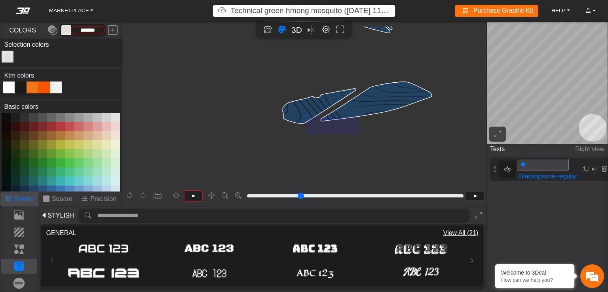
drag, startPoint x: 358, startPoint y: 118, endPoint x: 238, endPoint y: 156, distance: 125.8
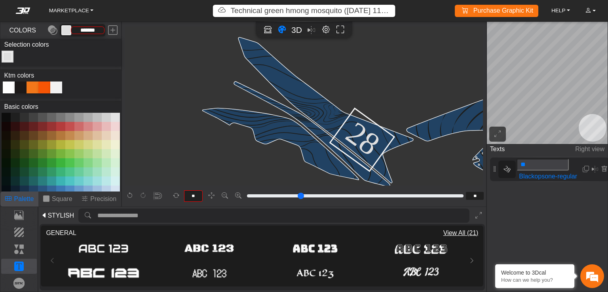
scroll to position [1375, 913]
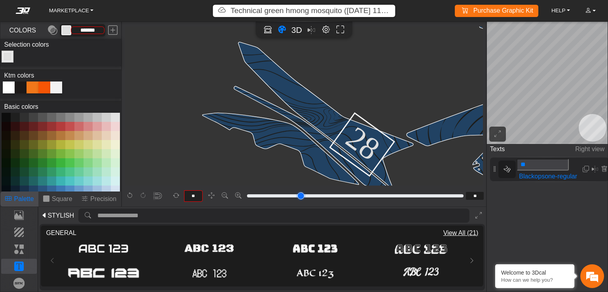
type input "**"
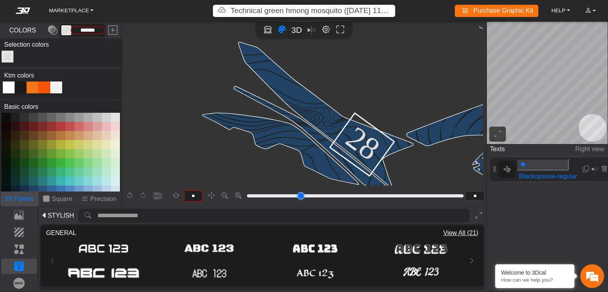
type input "**"
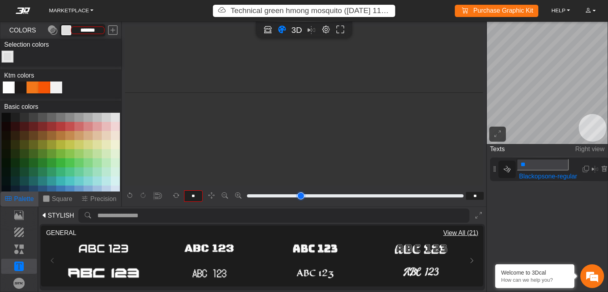
type input "**"
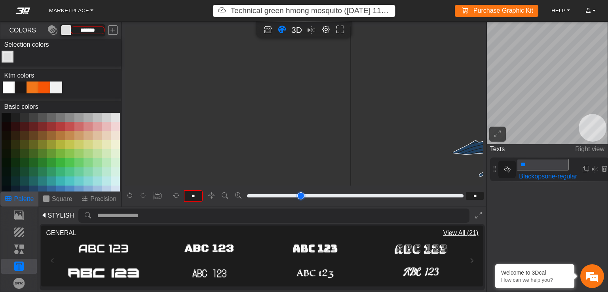
type input "**"
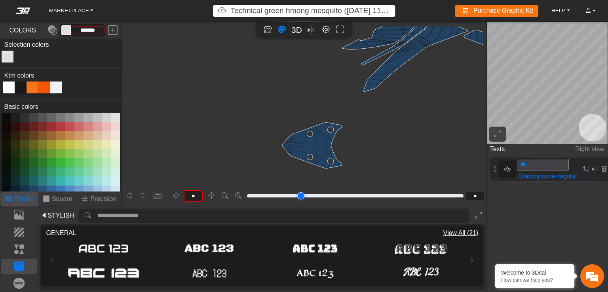
type input "**"
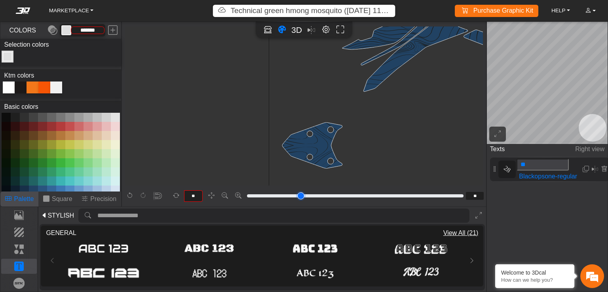
type input "**"
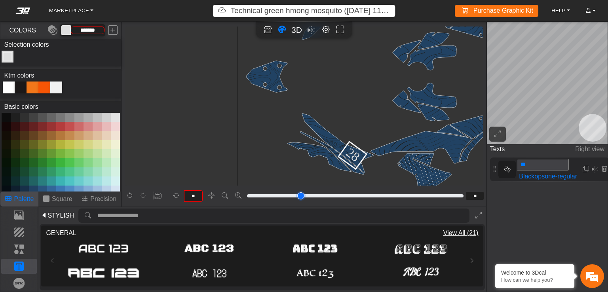
type input "*"
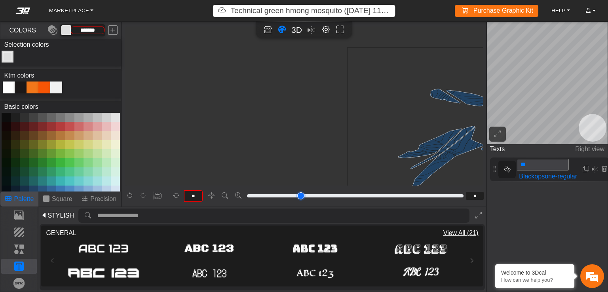
type input "*"
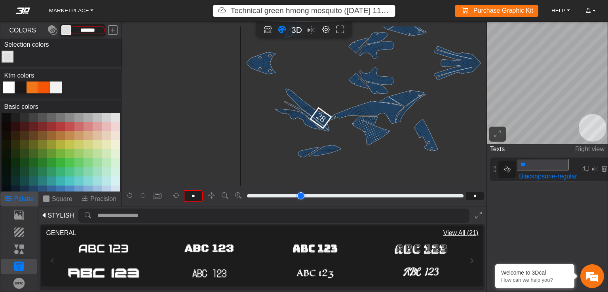
scroll to position [334, 132]
drag, startPoint x: 274, startPoint y: 197, endPoint x: 255, endPoint y: 197, distance: 18.6
click at [255, 197] on input "range" at bounding box center [355, 196] width 219 height 10
drag, startPoint x: 377, startPoint y: 95, endPoint x: 311, endPoint y: 109, distance: 66.9
click at [311, 109] on icon "background_wire_template_bg decal_left_fender decal_right_fender text_left_fend…" at bounding box center [364, 64] width 740 height 740
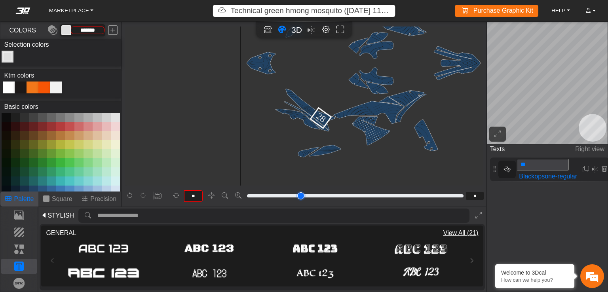
click at [377, 87] on icon "background_wire_template_bg decal_left_fender decal_right_fender text_left_fend…" at bounding box center [364, 64] width 740 height 740
drag, startPoint x: 373, startPoint y: 68, endPoint x: 353, endPoint y: 74, distance: 20.9
click at [358, 72] on icon "background_wire_template_bg decal_left_fender decal_right_fender text_left_fend…" at bounding box center [364, 64] width 740 height 740
click at [402, 100] on icon "background_wire_template_bg decal_left_fender decal_right_fender text_left_fend…" at bounding box center [364, 64] width 740 height 740
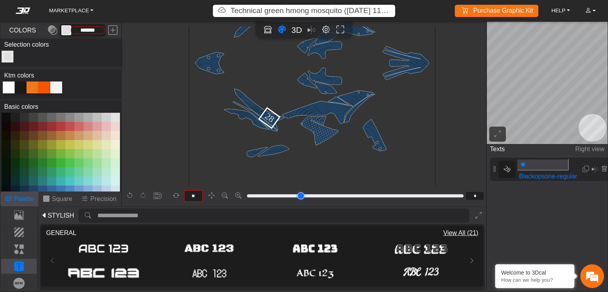
scroll to position [334, 185]
drag, startPoint x: 23, startPoint y: 282, endPoint x: 23, endPoint y: 278, distance: 4.4
click at [23, 282] on p "Brands" at bounding box center [19, 284] width 35 height 10
type input "**"
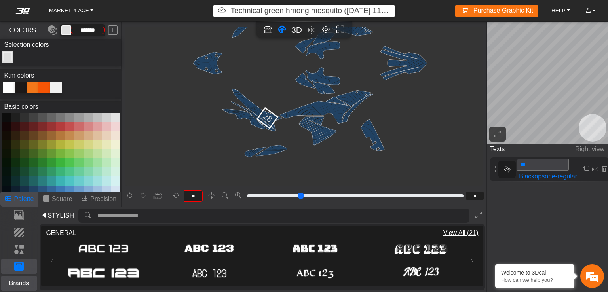
type input "**"
type input "*********"
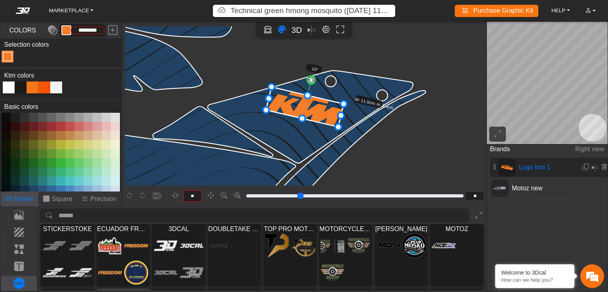
scroll to position [0, 0]
